Goal: Information Seeking & Learning: Learn about a topic

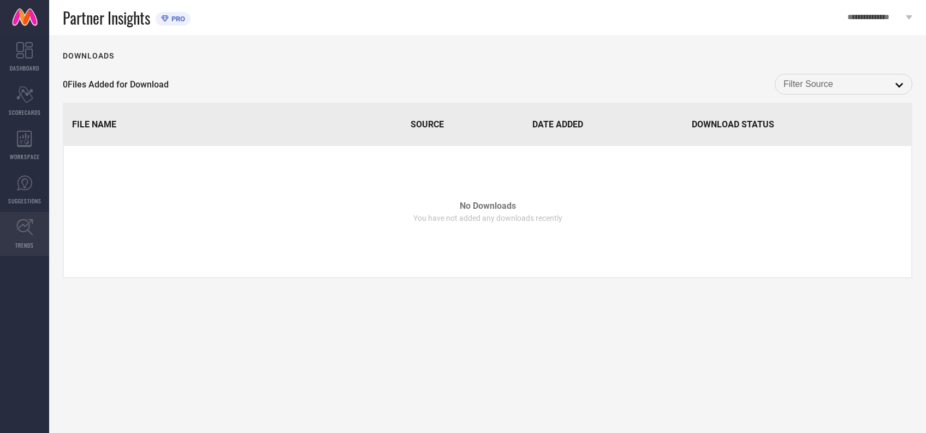
click at [14, 230] on link "TRENDS" at bounding box center [24, 234] width 49 height 44
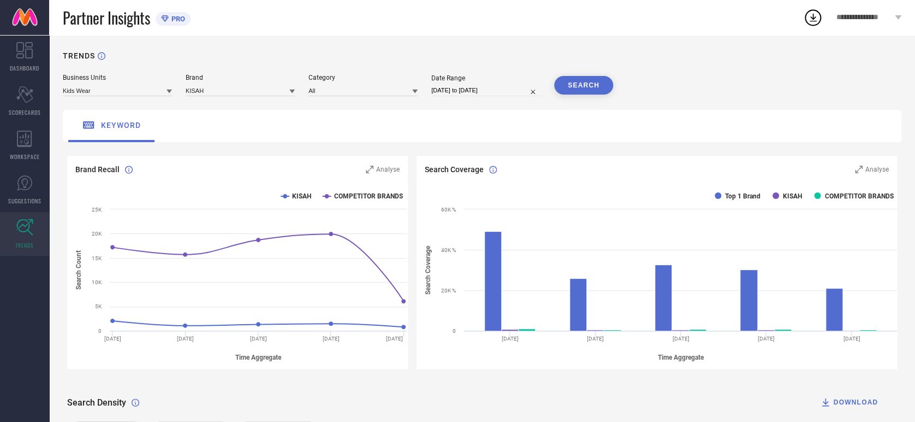
click at [168, 90] on icon at bounding box center [169, 92] width 5 height 4
click at [111, 127] on span "Men's Occasion Wear" at bounding box center [99, 124] width 62 height 8
click at [215, 89] on input at bounding box center [240, 90] width 109 height 11
click at [242, 90] on input at bounding box center [240, 90] width 109 height 11
click at [209, 126] on span "KISAH" at bounding box center [200, 124] width 19 height 8
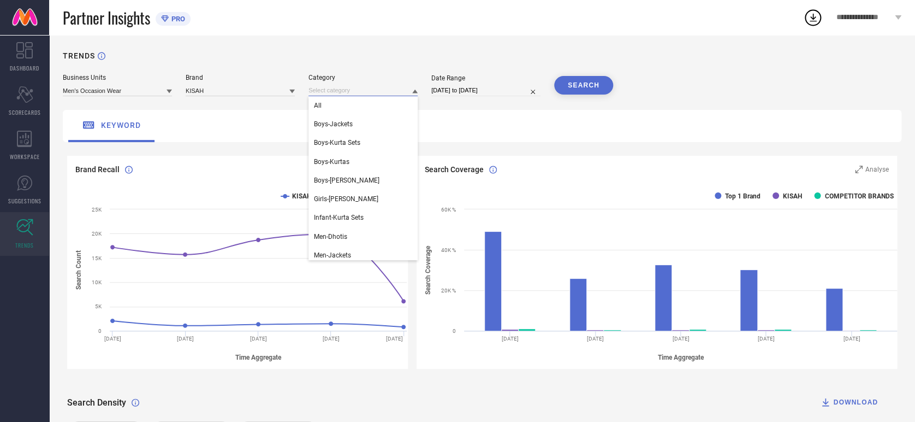
click at [329, 91] on input at bounding box center [363, 90] width 109 height 11
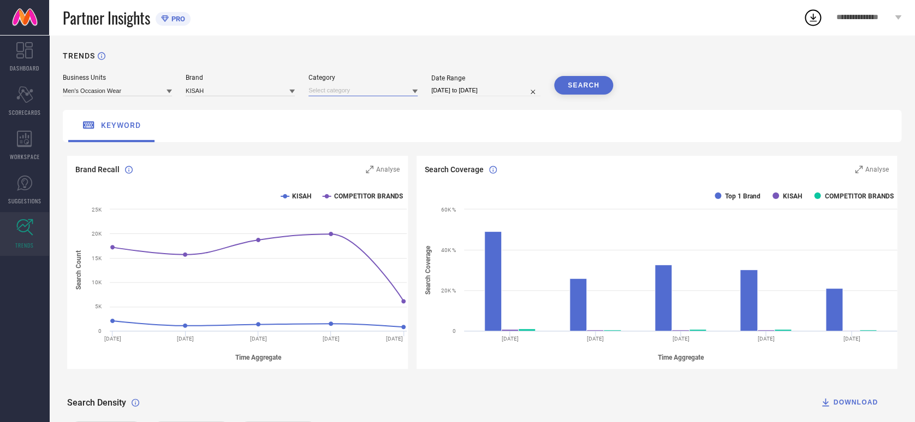
click at [345, 91] on input at bounding box center [363, 90] width 109 height 11
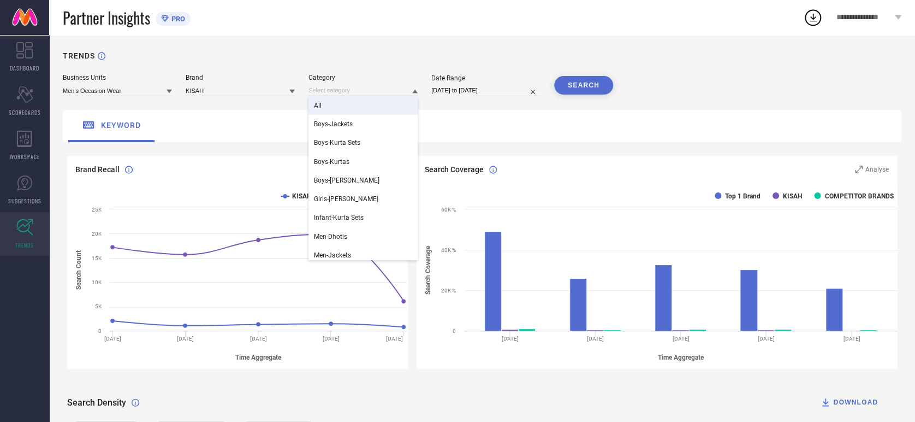
click at [326, 109] on div "All" at bounding box center [363, 105] width 109 height 19
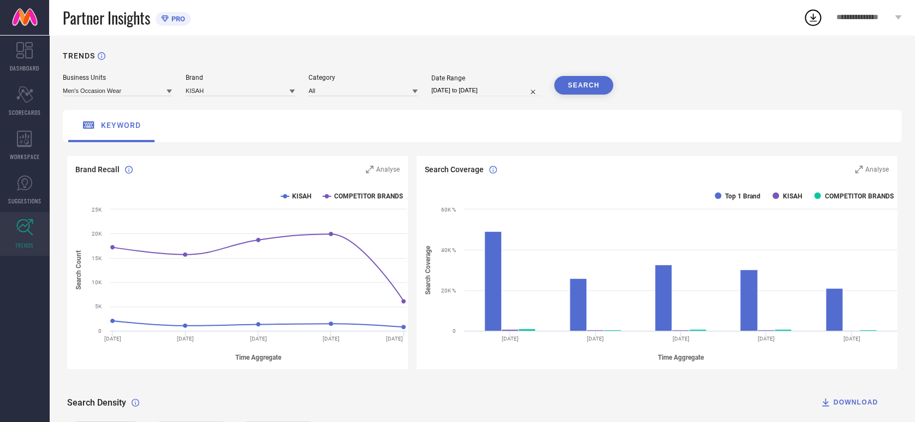
click at [568, 87] on button "SEARCH" at bounding box center [583, 85] width 59 height 19
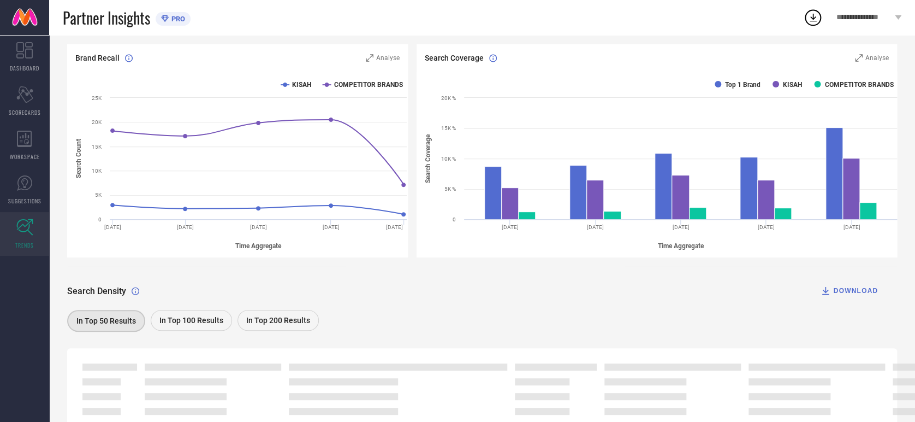
scroll to position [164, 0]
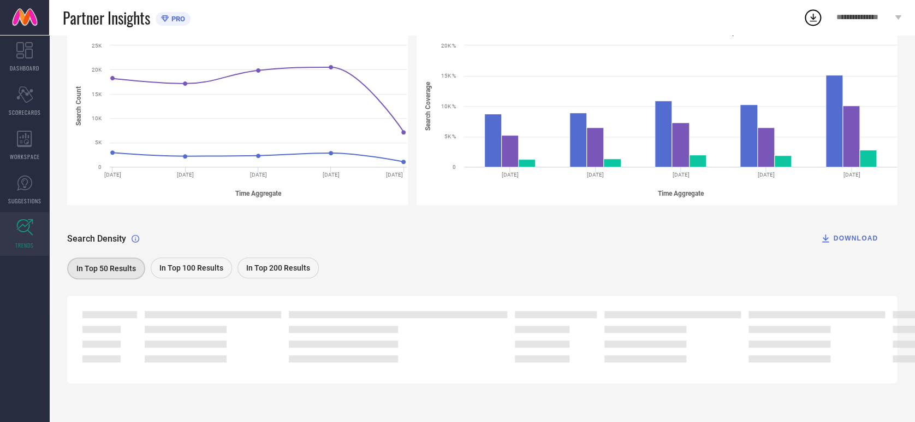
click at [176, 263] on span "In Top 100 Results" at bounding box center [191, 267] width 64 height 9
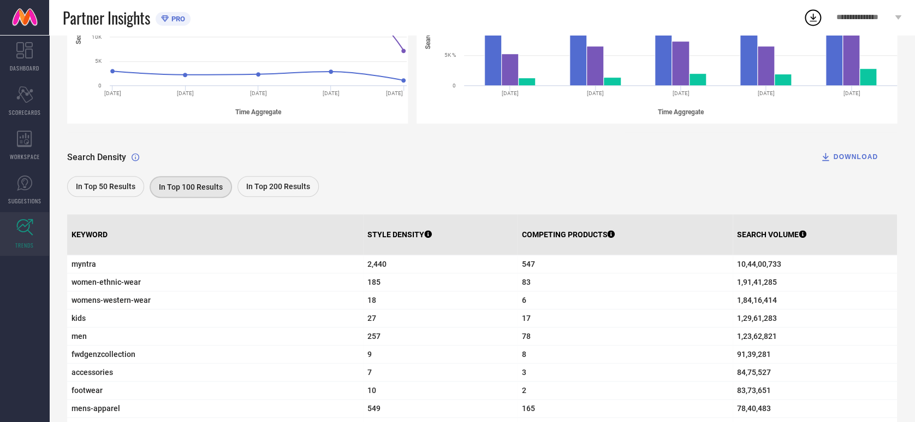
scroll to position [245, 0]
click at [273, 190] on span "In Top 200 Results" at bounding box center [278, 186] width 64 height 9
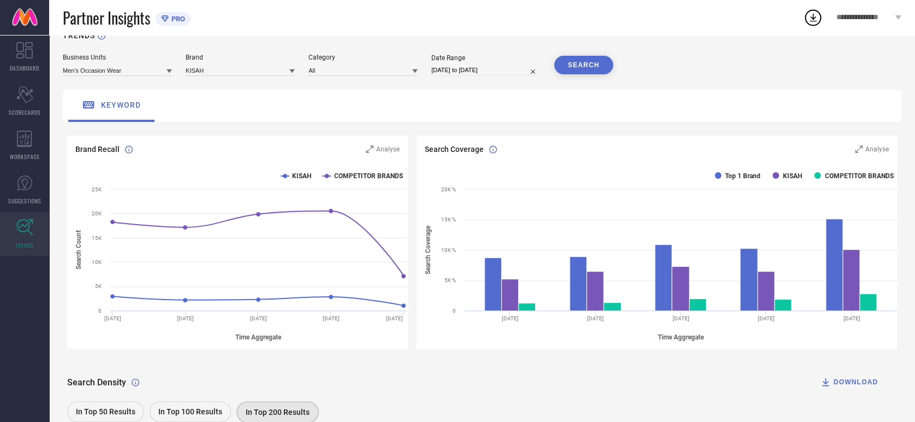
scroll to position [0, 0]
